Goal: Task Accomplishment & Management: Manage account settings

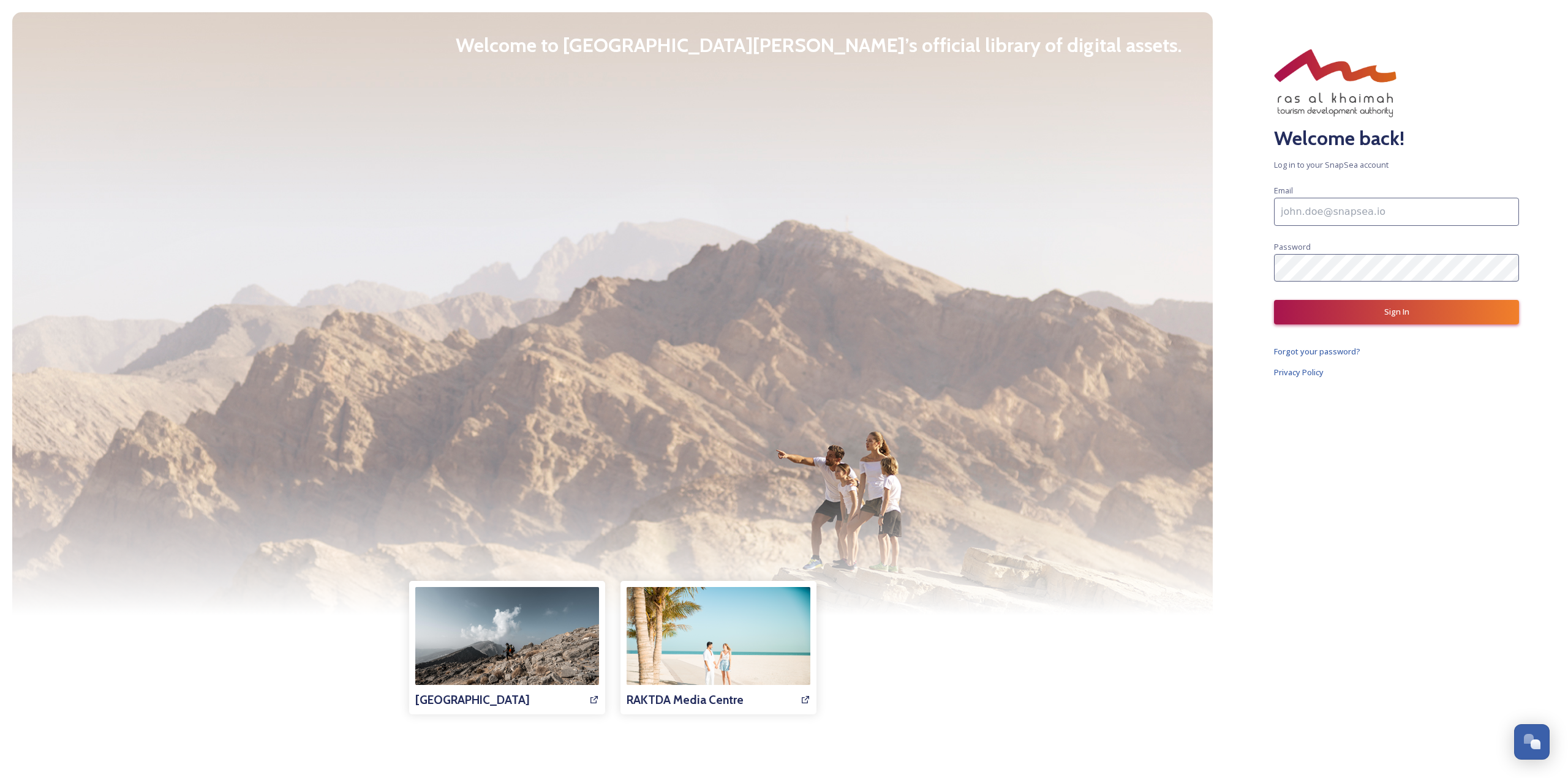
click at [1313, 220] on input at bounding box center [1396, 211] width 245 height 28
click at [1095, 310] on div at bounding box center [612, 313] width 1200 height 603
drag, startPoint x: 1366, startPoint y: 63, endPoint x: 1336, endPoint y: 82, distance: 35.5
click at [1365, 63] on img at bounding box center [1336, 83] width 123 height 69
drag, startPoint x: 1318, startPoint y: 89, endPoint x: 1447, endPoint y: 7, distance: 152.9
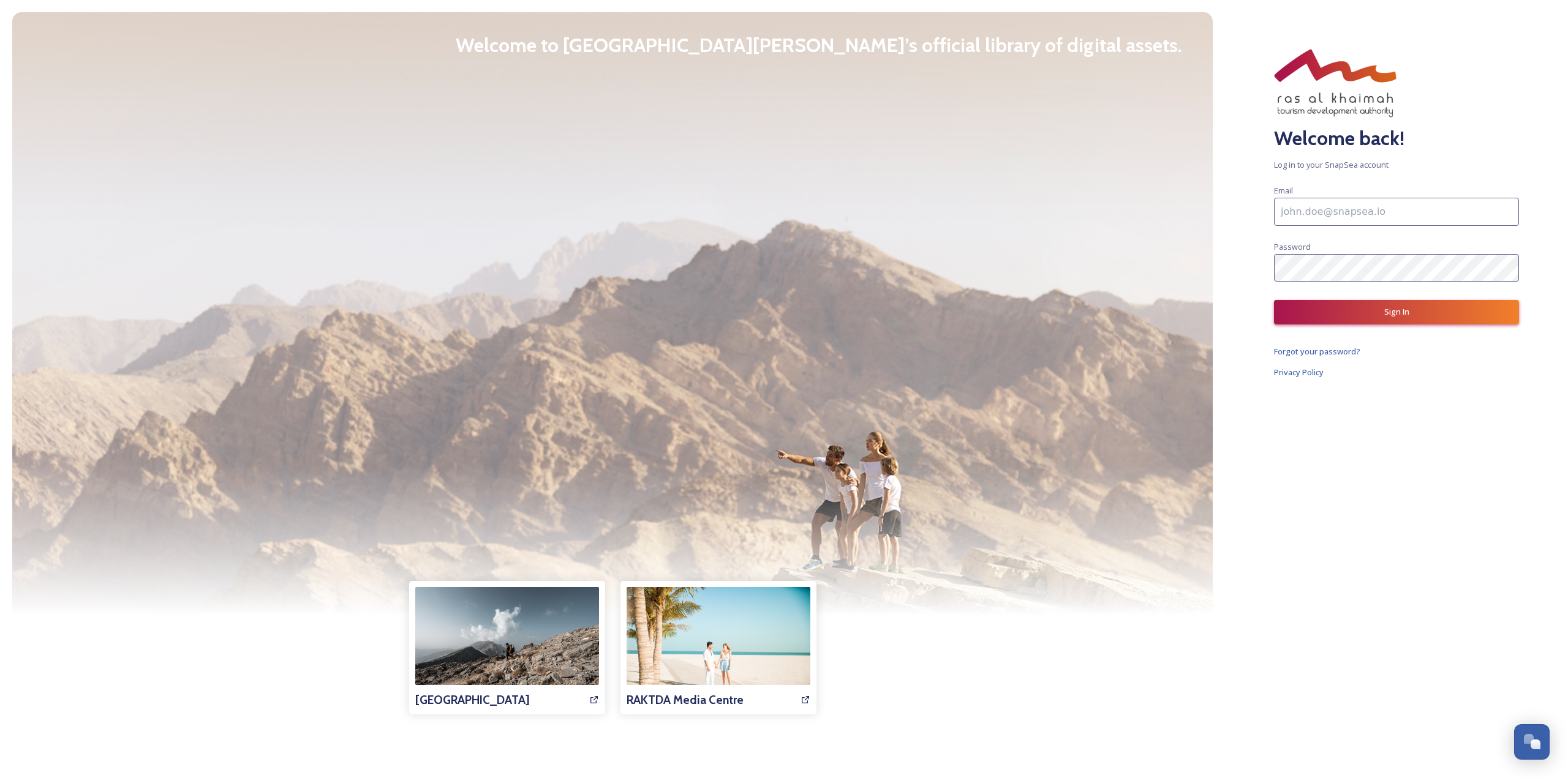
click at [1447, 7] on div "Welcome back! Log in to your SnapSea account Email Password Sign In Forgot your…" at bounding box center [1396, 389] width 343 height 778
click at [1352, 74] on img at bounding box center [1336, 83] width 123 height 69
drag, startPoint x: 1344, startPoint y: 100, endPoint x: 1352, endPoint y: 97, distance: 8.5
click at [1344, 100] on img at bounding box center [1336, 83] width 123 height 69
